Goal: Contribute content: Contribute content

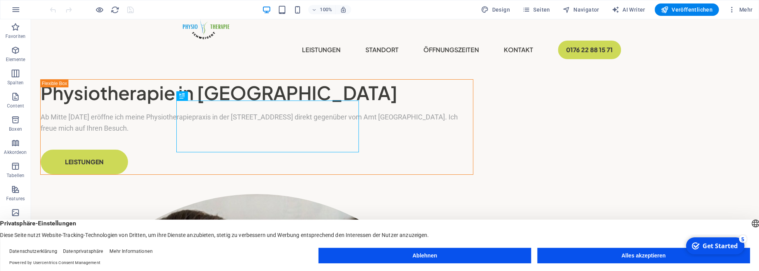
click at [629, 261] on button "Alles akzeptieren" at bounding box center [643, 255] width 213 height 15
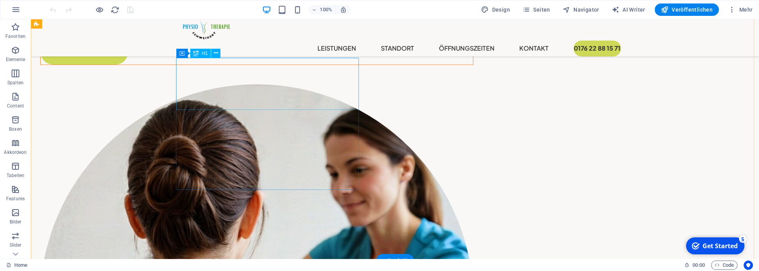
scroll to position [43, 0]
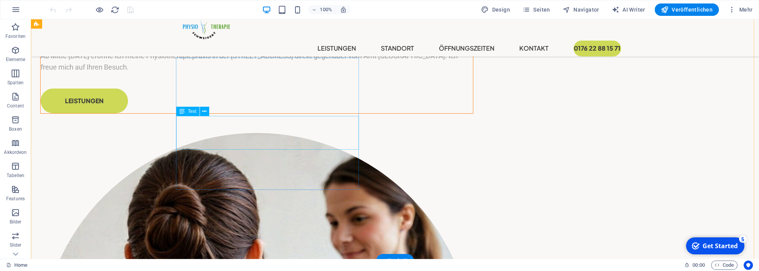
click at [222, 73] on div "Ab Mitte September 25 eröffne ich meine Physiotherapiepraxis in der Plottkealle…" at bounding box center [257, 62] width 432 height 22
click at [199, 73] on div "Ab Mitte September 25 eröffne ich meine Physiotherapiepraxis in der Plottkealle…" at bounding box center [257, 62] width 432 height 22
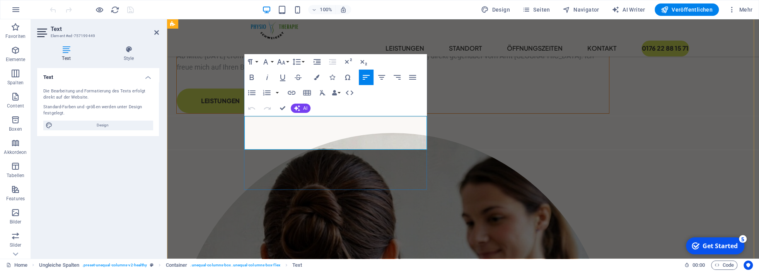
click at [263, 73] on p "Ab Mitte September 25 eröffne ich meine Physiotherapiepraxis in der Plottkealle…" at bounding box center [393, 62] width 432 height 22
click at [331, 73] on p "Ab 13. September 25 von 10 bis 15 Uhr eröffne ich meine Physiotherapiepraxis in…" at bounding box center [393, 62] width 432 height 22
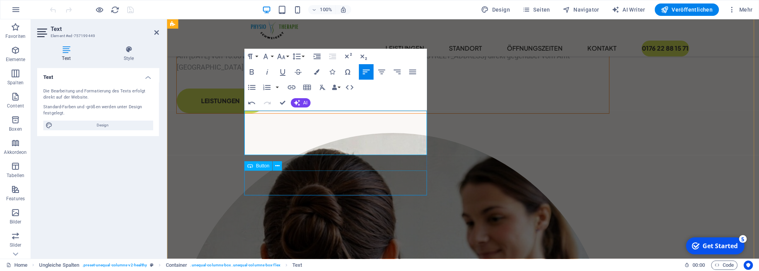
click at [390, 113] on div "Leistungen" at bounding box center [393, 101] width 432 height 25
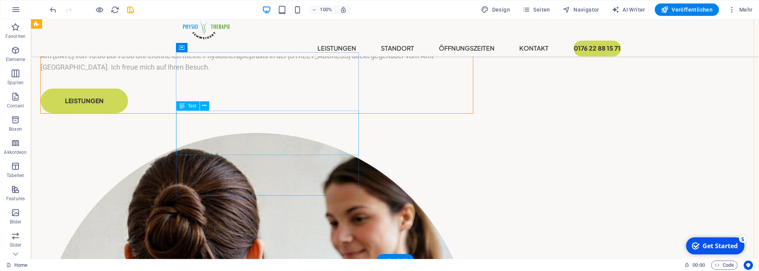
click at [202, 73] on div "Am 13. September 2025 von 10:00 bis 15:00 Uhr eröffne ich meine Physiotherapiep…" at bounding box center [257, 62] width 432 height 22
click at [184, 73] on div "Am 13. September 2025 von 10:00 bis 15:00 Uhr eröffne ich meine Physiotherapiep…" at bounding box center [257, 62] width 432 height 22
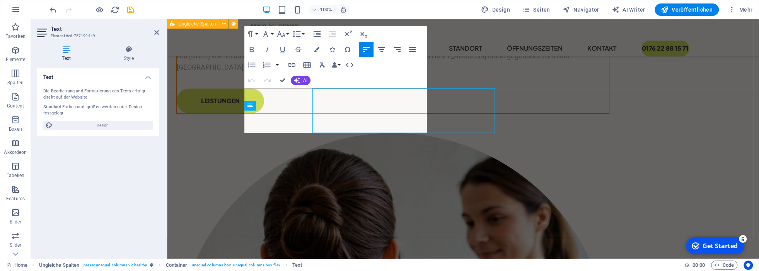
scroll to position [65, 0]
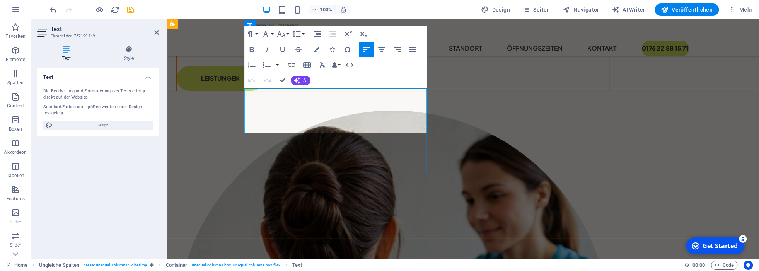
drag, startPoint x: 258, startPoint y: 93, endPoint x: 393, endPoint y: 95, distance: 135.3
click at [393, 51] on p "Am 13. September 2025 von 10:00 bis 15:00 Uhr eröffne ich meine Physiotherapiep…" at bounding box center [393, 39] width 432 height 22
click at [252, 49] on icon "button" at bounding box center [251, 49] width 4 height 5
click at [257, 51] on p "Am 13. September 2025 von 10:00 bis 15:00 Uhr eröffne ich meine Physiotherapiep…" at bounding box center [393, 39] width 432 height 22
click at [271, 51] on p "Am 13. September 2025 von 10:00 bis 15:00 Uhr eröffne ich meine Physiotherapiep…" at bounding box center [393, 39] width 432 height 22
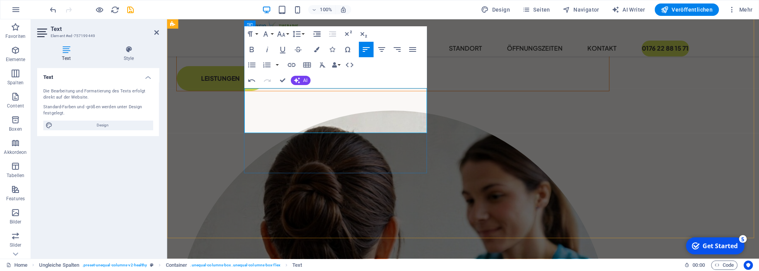
click at [318, 51] on p "Am 13. September 2025 von 10:00 bis 15:00 Uhr eröffne ich meine Physiotherapiep…" at bounding box center [393, 39] width 432 height 22
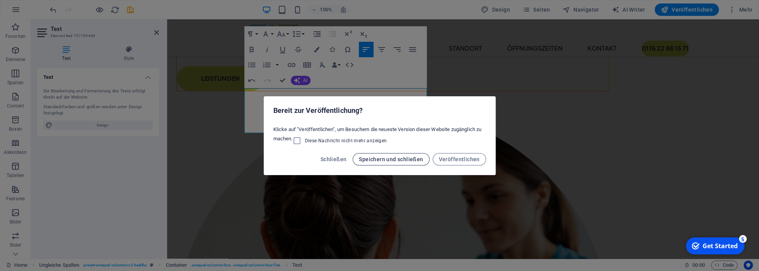
click at [393, 160] on span "Speichern und schließen" at bounding box center [391, 159] width 64 height 6
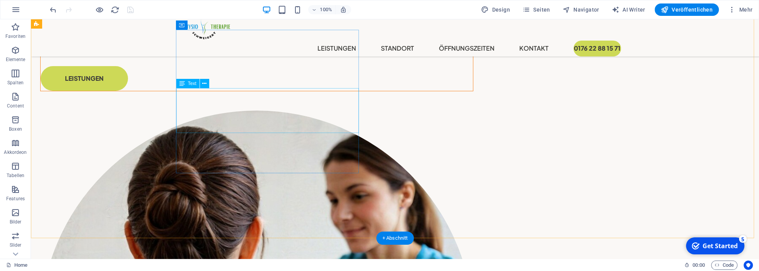
click at [248, 51] on div "Am 13. September 2025 von 10:00 bis 15:00 Uhr eröffne ich meine Physiotherapiep…" at bounding box center [257, 39] width 432 height 22
click at [252, 51] on div "Am 13. September 2025 von 10:00 bis 15:00 Uhr eröffne ich meine Physiotherapiep…" at bounding box center [257, 39] width 432 height 22
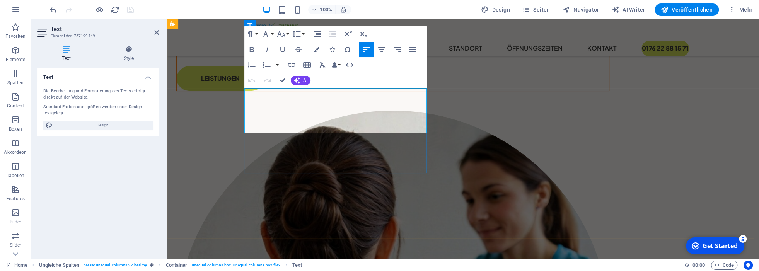
click at [252, 51] on p "Am 13. September 2025 von 10:00 bis 15:00 Uhr eröffne ich meine Physiotherapiep…" at bounding box center [393, 39] width 432 height 22
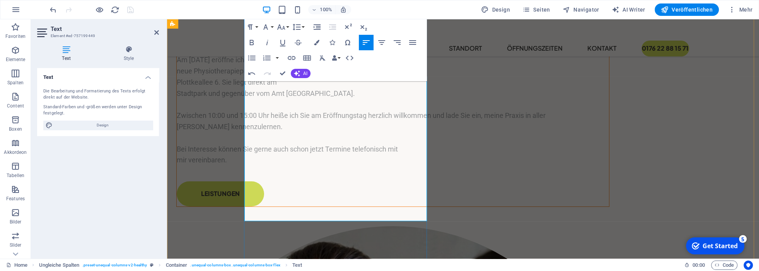
scroll to position [0, 0]
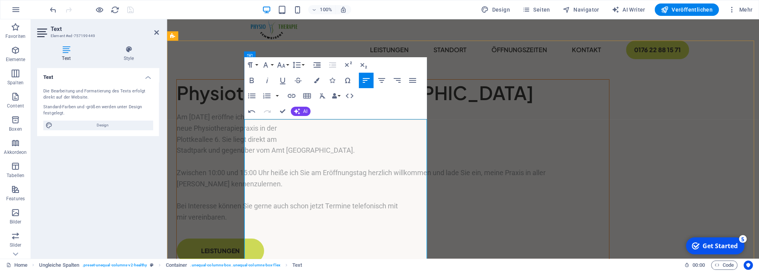
click at [303, 122] on p "Am 13. September eröffne ich meine neue Physiotherapiepraxis in der Plottkealle…" at bounding box center [393, 167] width 432 height 111
drag, startPoint x: 258, startPoint y: 125, endPoint x: 319, endPoint y: 129, distance: 61.3
click at [319, 129] on p "Am 13. September 2025 eröffne ich meine neue Physiotherapiepraxis in der Plottk…" at bounding box center [393, 167] width 432 height 111
click at [252, 80] on icon "button" at bounding box center [251, 80] width 9 height 9
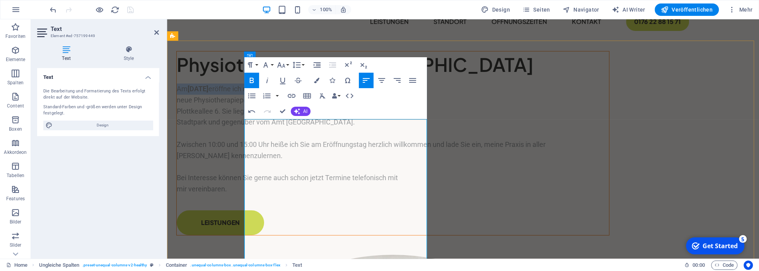
scroll to position [43, 0]
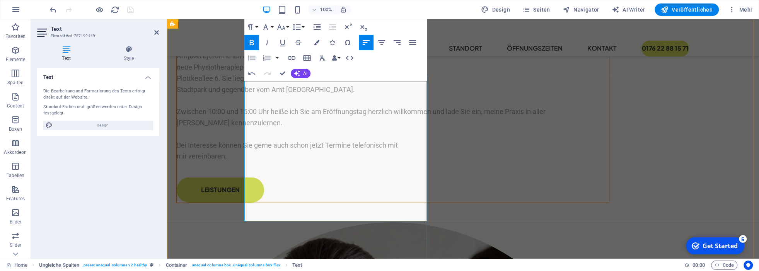
click at [317, 162] on p "Am 13. September 2025 eröffne ich meine neue Physiotherapiepraxis in der Plottk…" at bounding box center [393, 106] width 432 height 111
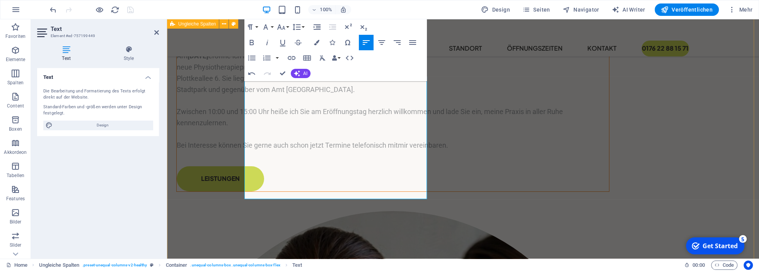
drag, startPoint x: 469, startPoint y: 155, endPoint x: 605, endPoint y: 154, distance: 136.1
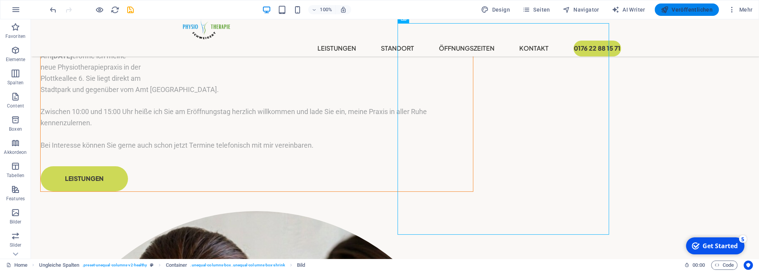
click at [688, 10] on span "Veröffentlichen" at bounding box center [687, 10] width 52 height 8
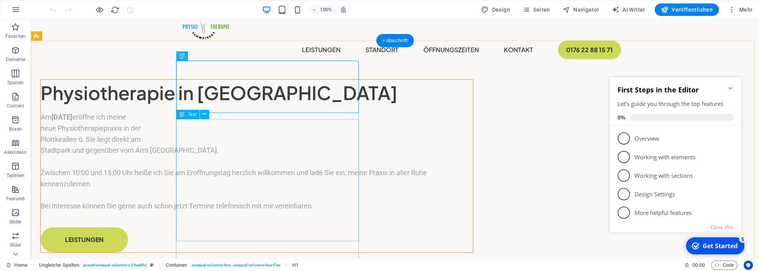
drag, startPoint x: 293, startPoint y: 133, endPoint x: 297, endPoint y: 135, distance: 4.8
click at [293, 133] on div "Am 13. September 2025 eröffne ich meine neue Physiotherapiepraxis in der Plottk…" at bounding box center [257, 162] width 432 height 100
click at [277, 136] on div "Am 13. September 2025 eröffne ich meine neue Physiotherapiepraxis in der Plottk…" at bounding box center [257, 162] width 432 height 100
click at [271, 136] on div "Am 13. September 2025 eröffne ich meine neue Physiotherapiepraxis in der Plottk…" at bounding box center [257, 162] width 432 height 100
click at [273, 136] on div "Am 13. September 2025 eröffne ich meine neue Physiotherapiepraxis in der Plottk…" at bounding box center [257, 162] width 432 height 100
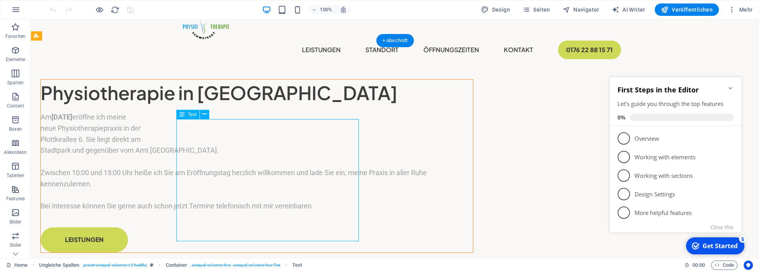
click at [273, 136] on div "Am 13. September 2025 eröffne ich meine neue Physiotherapiepraxis in der Plottk…" at bounding box center [257, 162] width 432 height 100
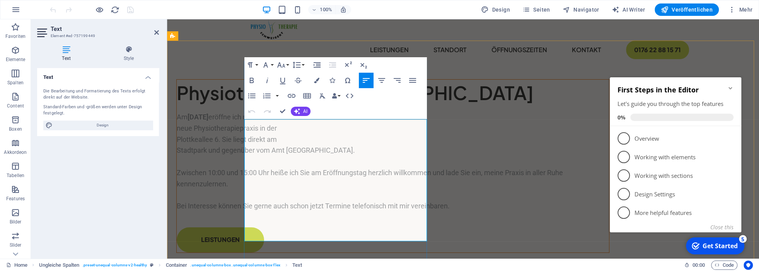
click at [347, 136] on p "Am 13. September 2025 eröffne ich meine neue Physiotherapiepraxis in der Plottk…" at bounding box center [393, 162] width 432 height 100
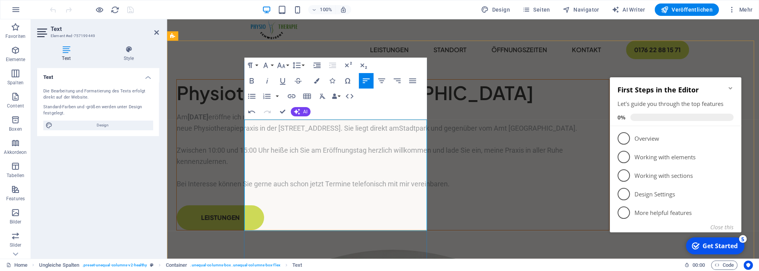
click at [389, 180] on p "Am 13. September 2025 eröffne ich meine neue Physiotherapiepraxis in der Plottk…" at bounding box center [393, 151] width 432 height 78
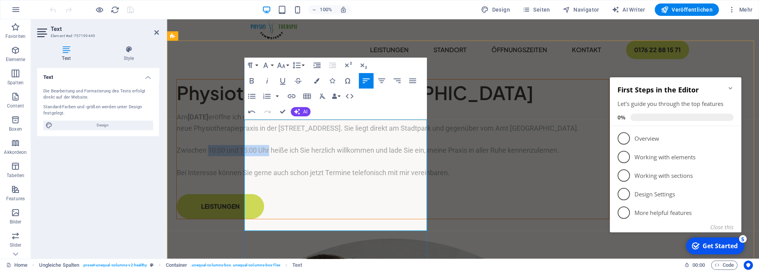
drag, startPoint x: 276, startPoint y: 166, endPoint x: 337, endPoint y: 170, distance: 60.5
click at [337, 170] on p "Am 13. September 2025 eröffne ich meine neue Physiotherapiepraxis in der Plottk…" at bounding box center [393, 145] width 432 height 67
click at [253, 80] on icon "button" at bounding box center [251, 80] width 4 height 5
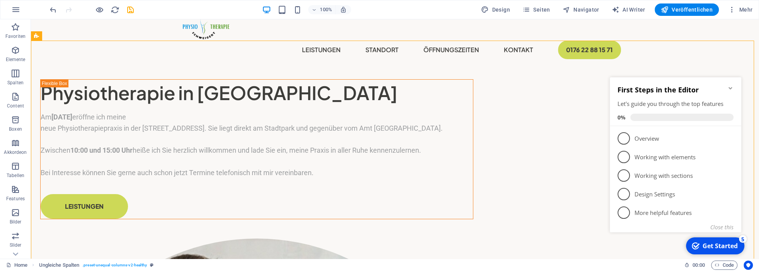
click at [731, 88] on icon "Minimize checklist" at bounding box center [729, 88] width 3 height 2
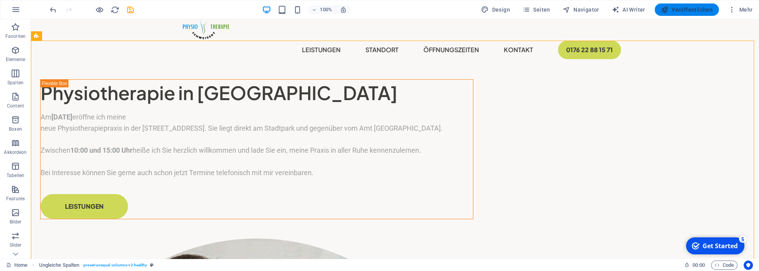
click at [690, 13] on span "Veröffentlichen" at bounding box center [687, 10] width 52 height 8
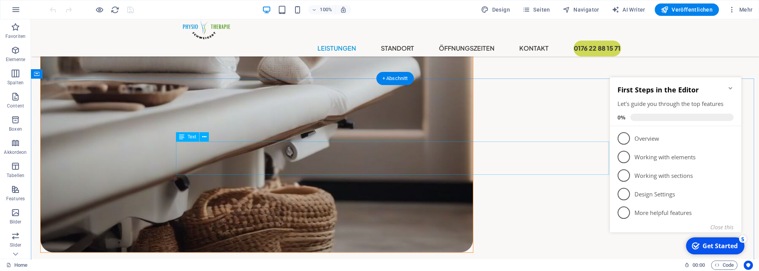
scroll to position [1408, 0]
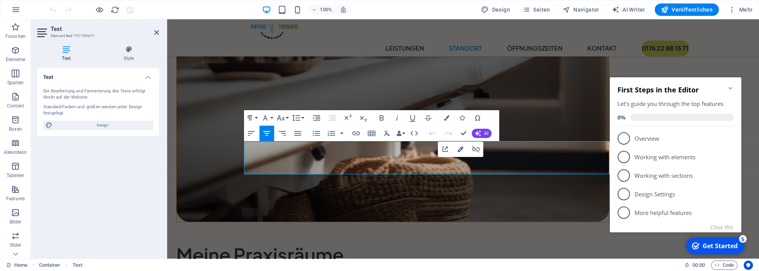
click at [460, 149] on icon "button" at bounding box center [460, 149] width 9 height 9
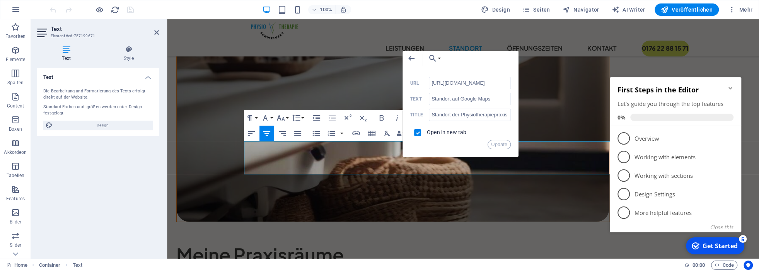
scroll to position [0, 28]
click at [472, 83] on input "[URL][DOMAIN_NAME]" at bounding box center [470, 83] width 82 height 12
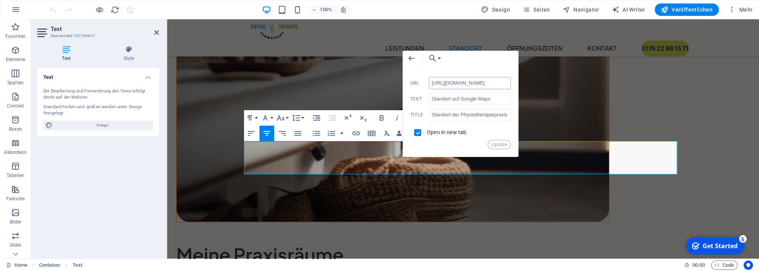
scroll to position [0, 0]
type input "[URL][DOMAIN_NAME]"
drag, startPoint x: 505, startPoint y: 145, endPoint x: 337, endPoint y: 126, distance: 168.5
click at [505, 145] on button "Update" at bounding box center [498, 144] width 23 height 9
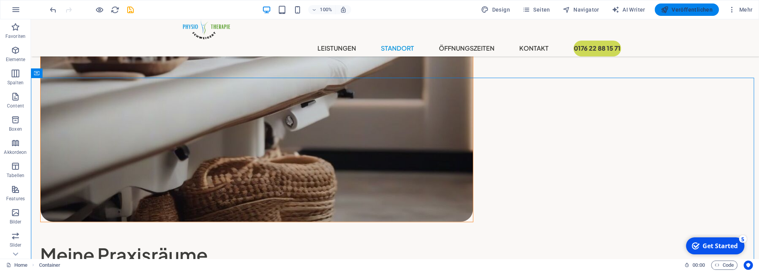
click at [686, 6] on button "Veröffentlichen" at bounding box center [686, 9] width 64 height 12
